Goal: Information Seeking & Learning: Check status

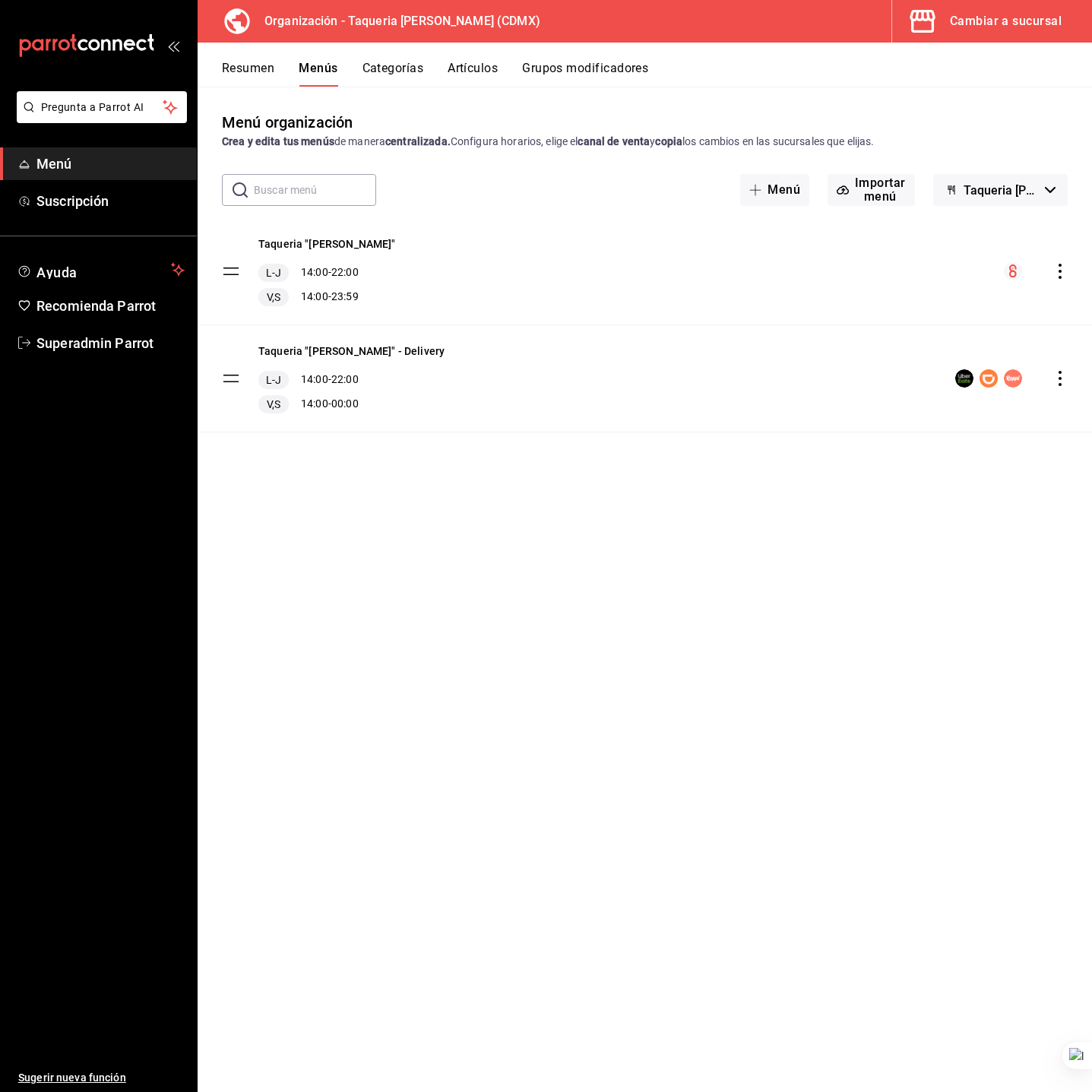
click at [987, 25] on div "Cambiar a sucursal" at bounding box center [1005, 21] width 112 height 21
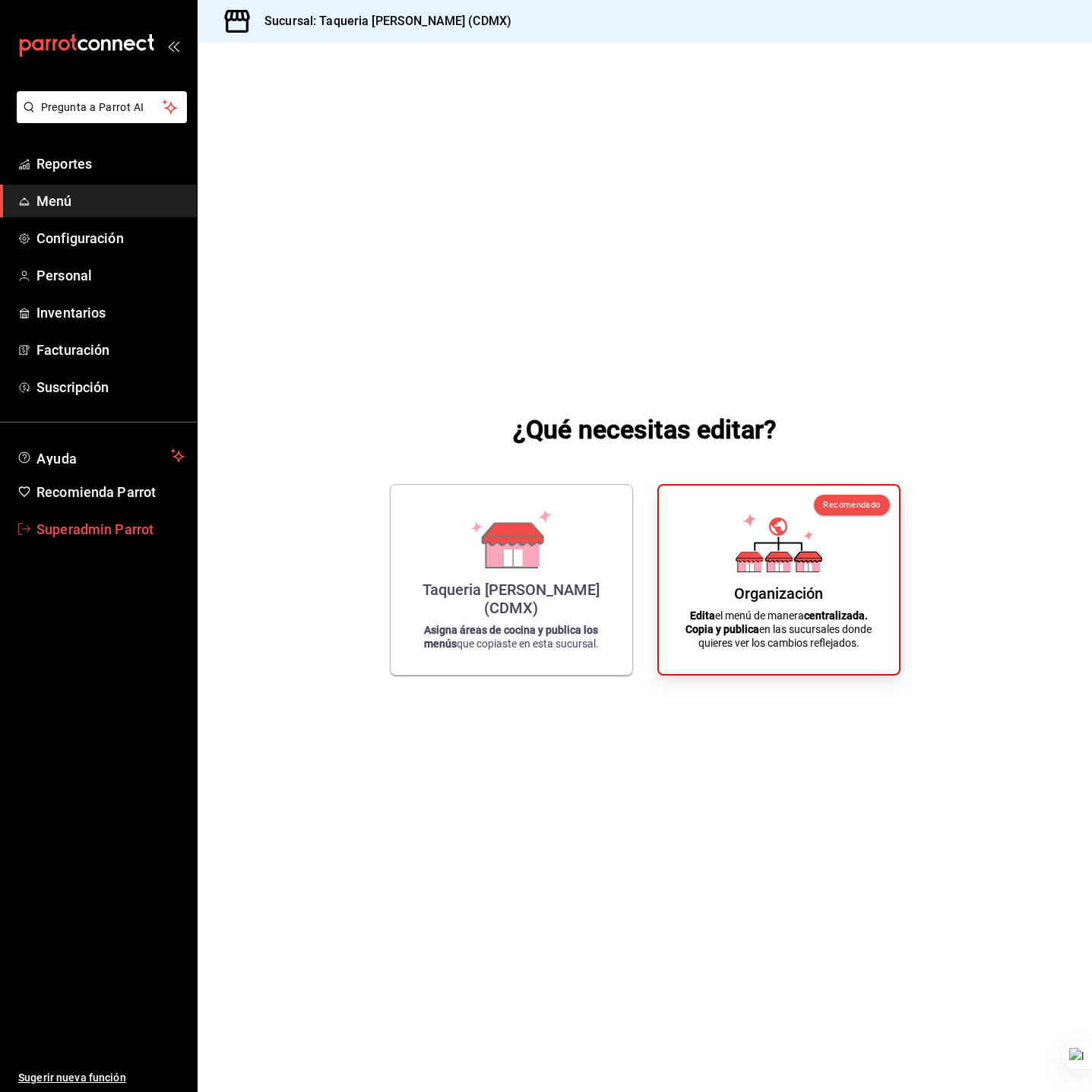
click at [94, 538] on span "Superadmin Parrot" at bounding box center [110, 529] width 149 height 21
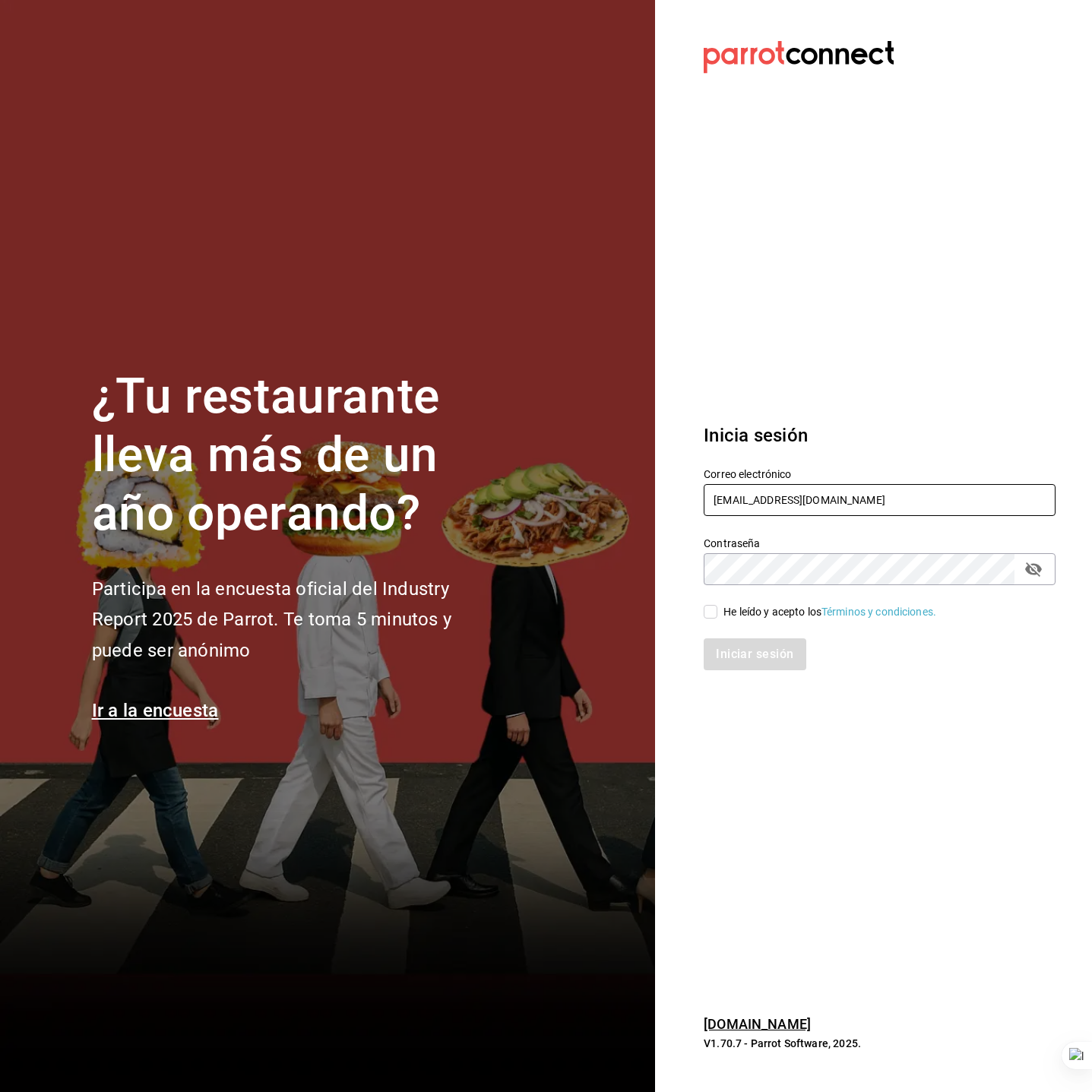
click at [796, 509] on input "taqueria@lasguadalupanas.com" at bounding box center [879, 500] width 352 height 32
type input "dos@amici.com"
click at [762, 615] on div "He leído y acepto los Términos y condiciones." at bounding box center [830, 612] width 213 height 16
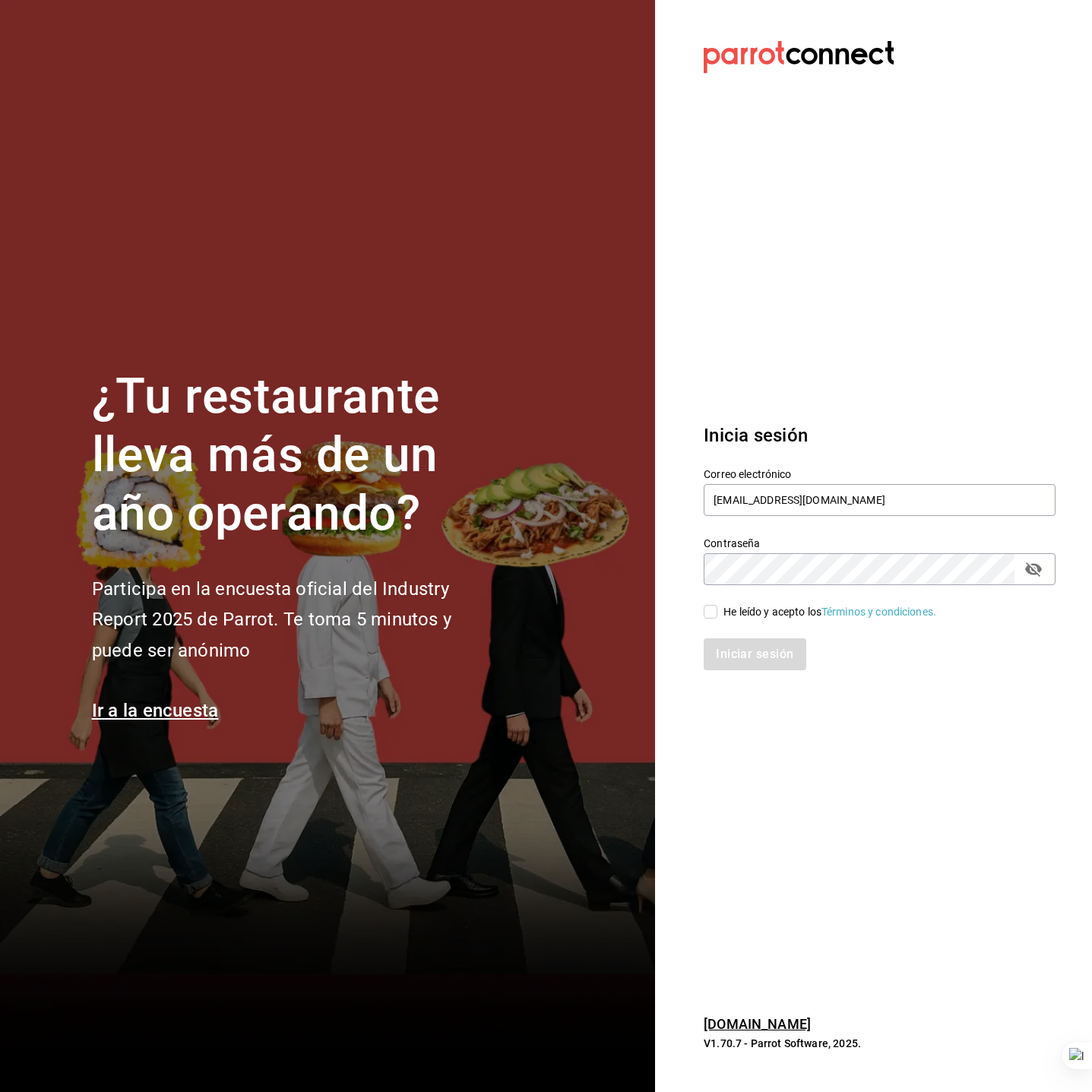
click at [718, 615] on input "He leído y acepto los Términos y condiciones." at bounding box center [711, 612] width 14 height 14
checkbox input "true"
click at [772, 647] on button "Iniciar sesión" at bounding box center [755, 654] width 103 height 32
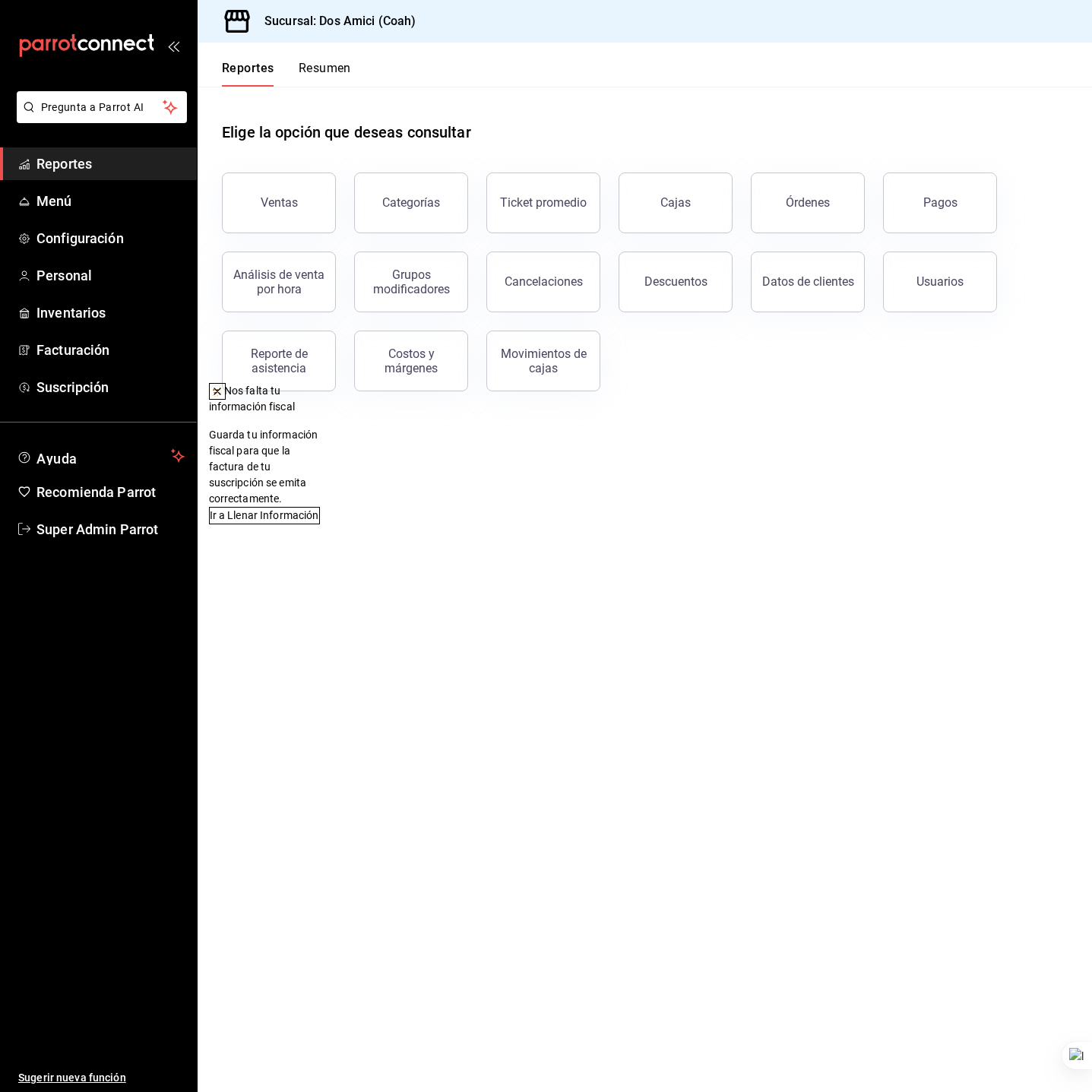
click at [81, 150] on link "Reportes" at bounding box center [98, 164] width 197 height 33
click at [223, 397] on icon at bounding box center [217, 391] width 12 height 12
click at [839, 206] on button "Órdenes" at bounding box center [807, 203] width 114 height 61
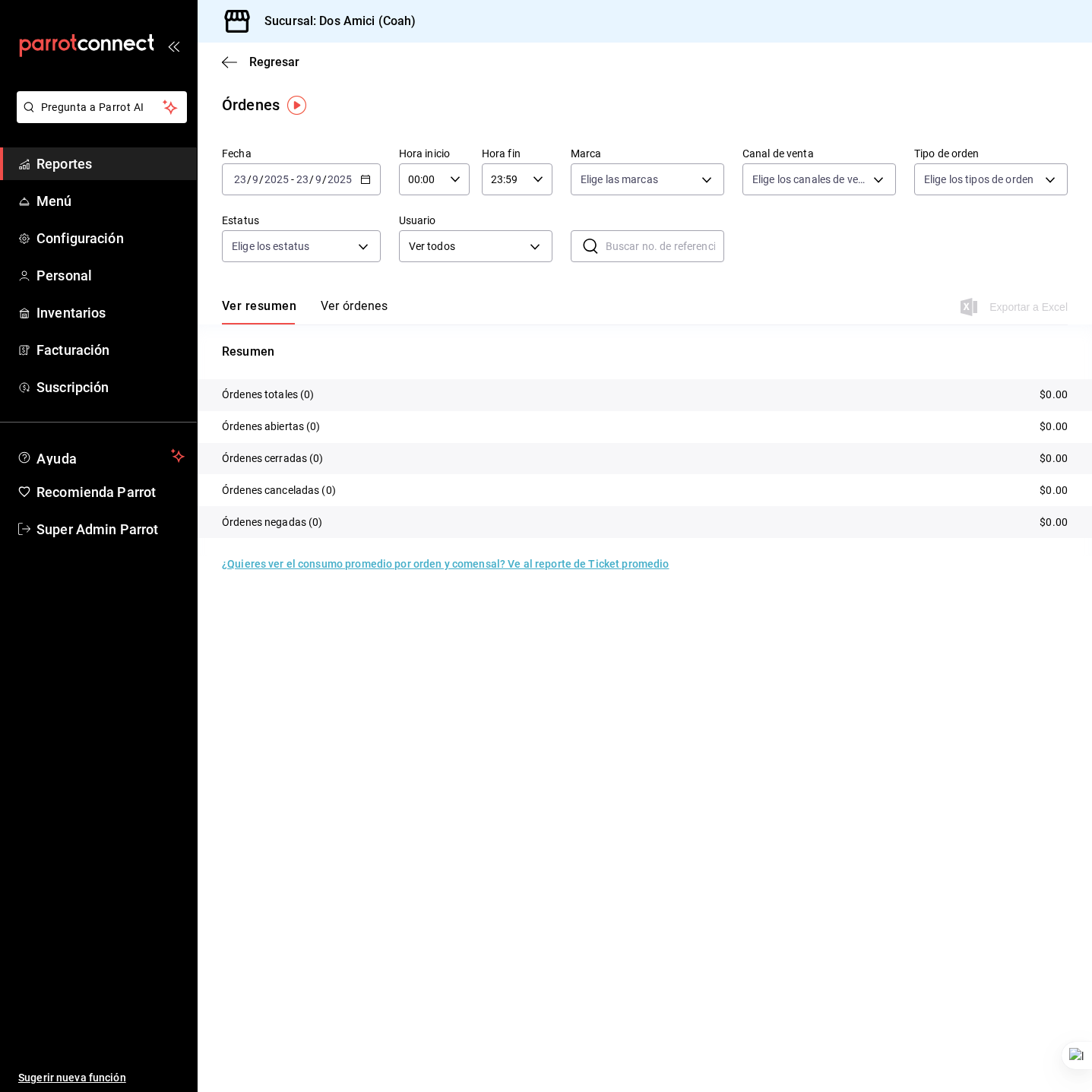
click at [293, 173] on span "-" at bounding box center [292, 179] width 3 height 12
click at [306, 329] on span "Mes actual" at bounding box center [294, 328] width 118 height 16
click at [308, 397] on p "Órdenes totales (36)" at bounding box center [271, 394] width 99 height 16
click at [442, 384] on tr "Órdenes totales (36) $14,100.00" at bounding box center [644, 394] width 894 height 32
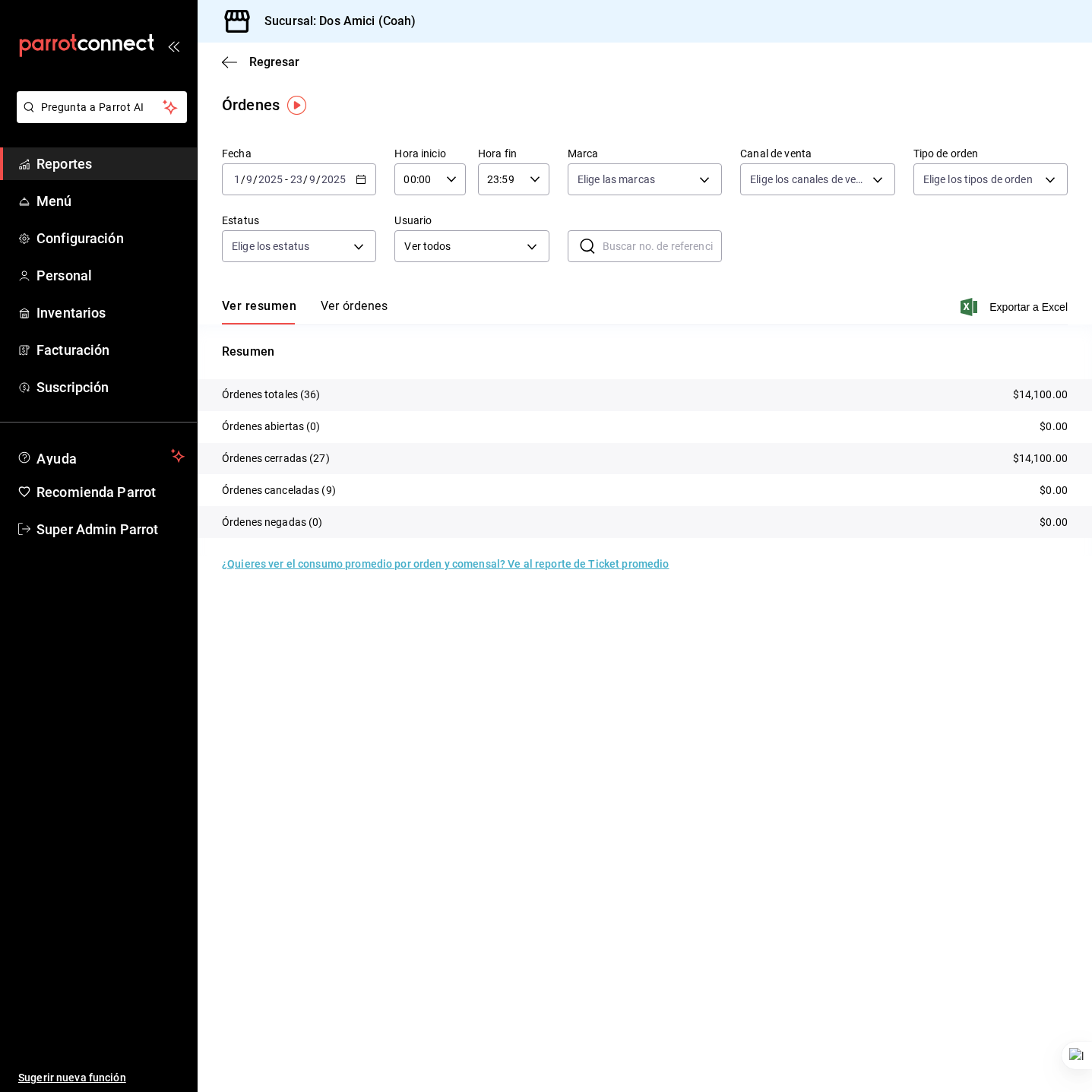
click at [322, 491] on p "Órdenes canceladas (9)" at bounding box center [278, 490] width 114 height 16
click at [525, 433] on tr "Órdenes abiertas (0) $0.00" at bounding box center [644, 427] width 894 height 32
click at [336, 299] on button "Ver órdenes" at bounding box center [354, 312] width 67 height 26
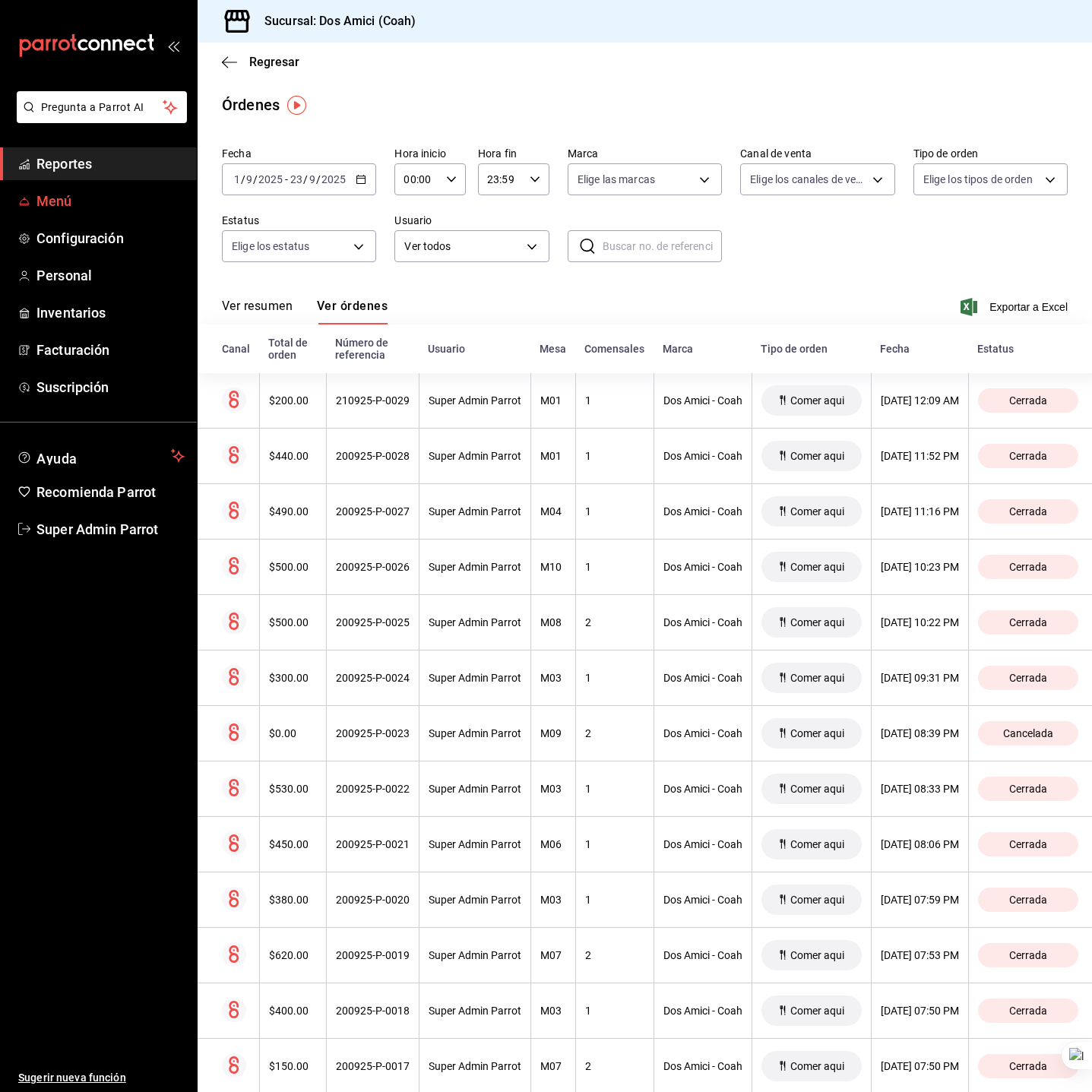
click at [85, 213] on link "Menú" at bounding box center [98, 202] width 197 height 33
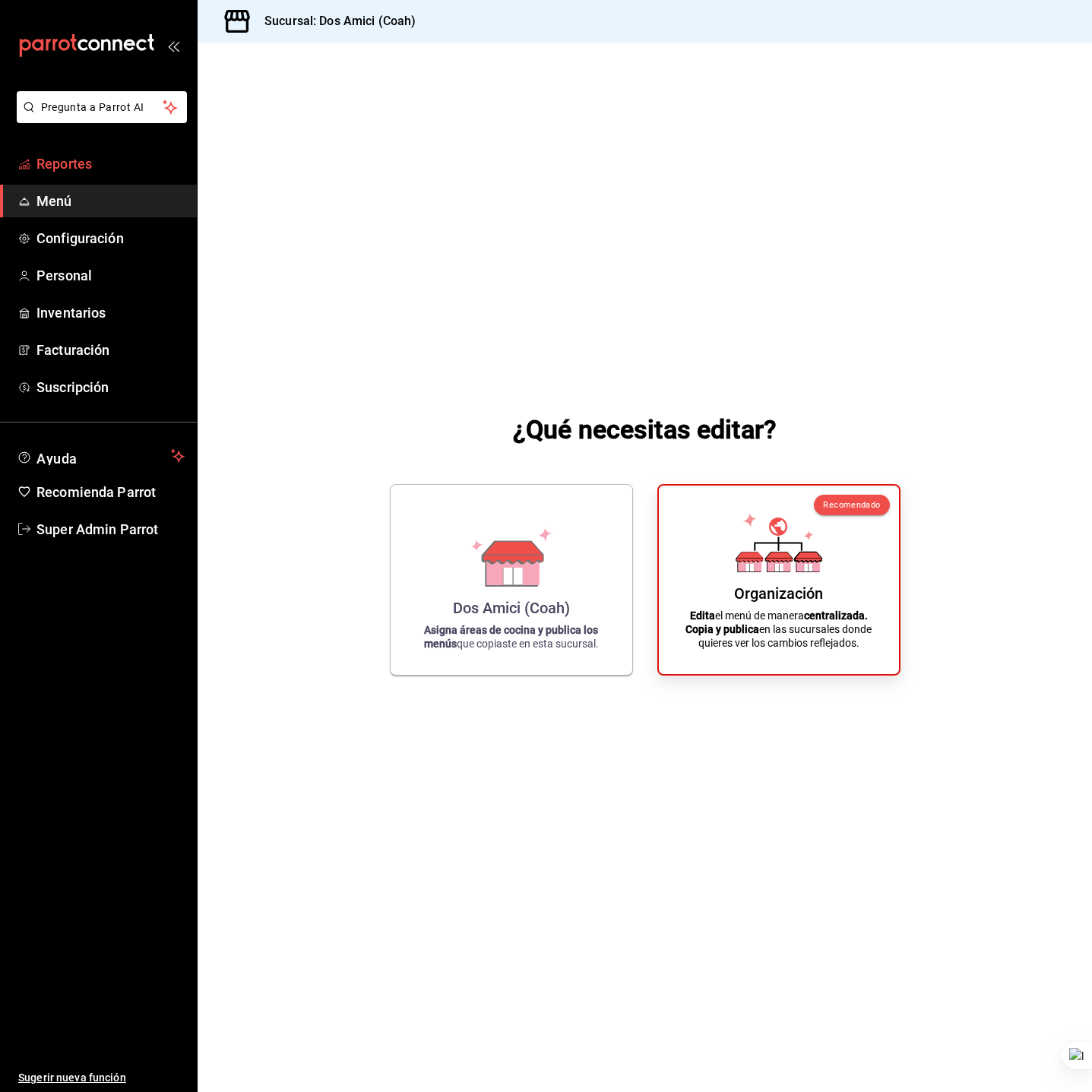
click at [101, 174] on link "Reportes" at bounding box center [98, 164] width 197 height 33
